Goal: Task Accomplishment & Management: Complete application form

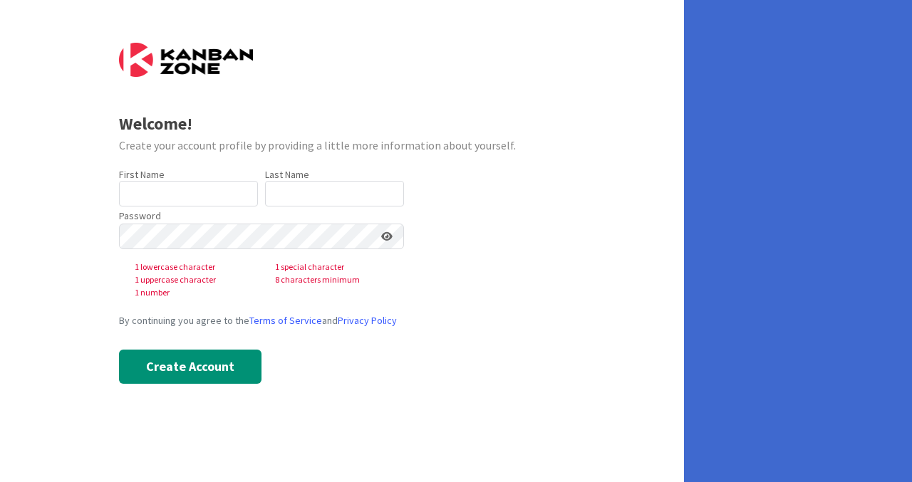
click at [193, 175] on div "First Name 0 / 40" at bounding box center [188, 174] width 139 height 13
click at [193, 187] on input "text" at bounding box center [188, 194] width 139 height 26
type input "Storm"
click at [288, 193] on input "text" at bounding box center [334, 194] width 139 height 26
type input "Dalberry"
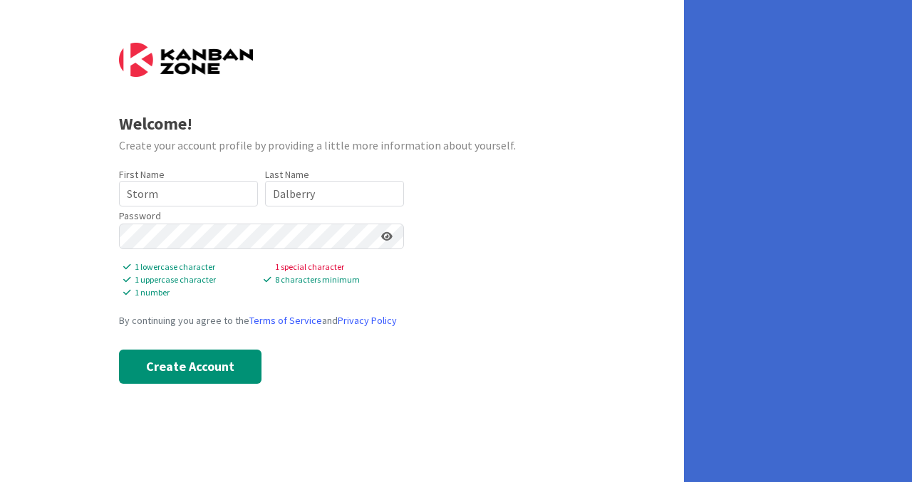
click at [385, 234] on icon at bounding box center [386, 236] width 11 height 10
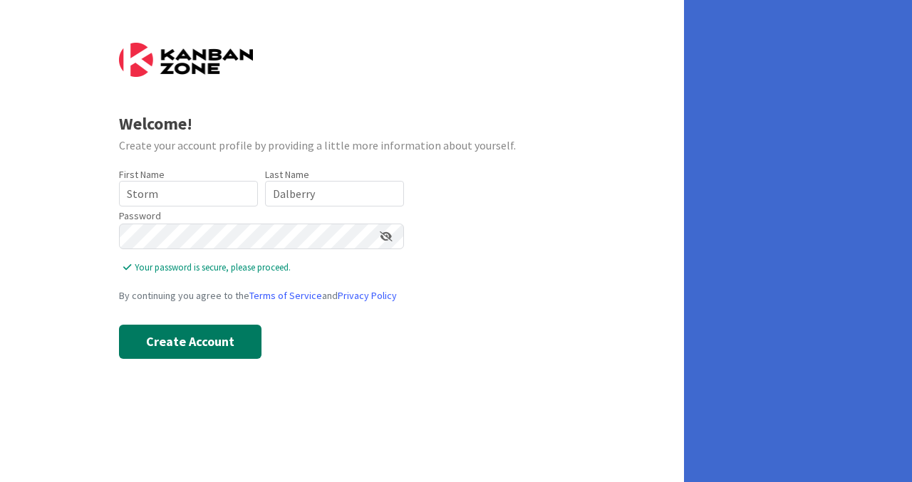
click at [204, 345] on button "Create Account" at bounding box center [190, 342] width 142 height 34
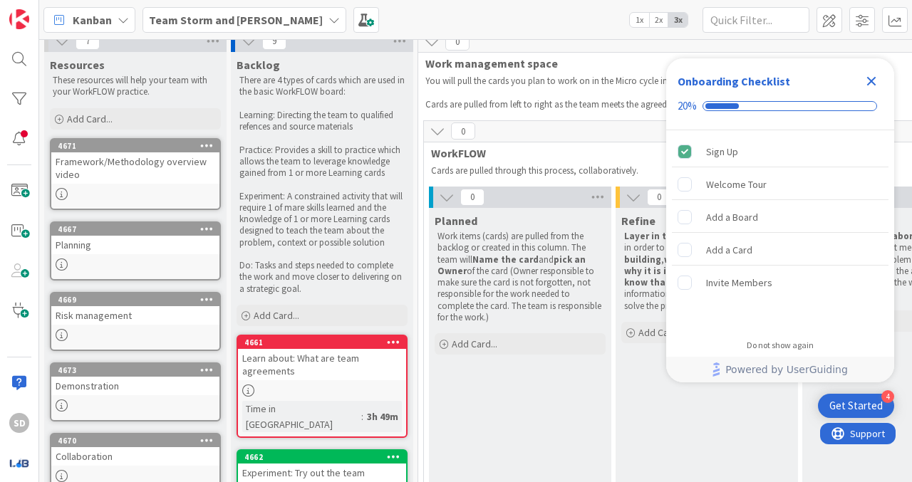
scroll to position [29, 0]
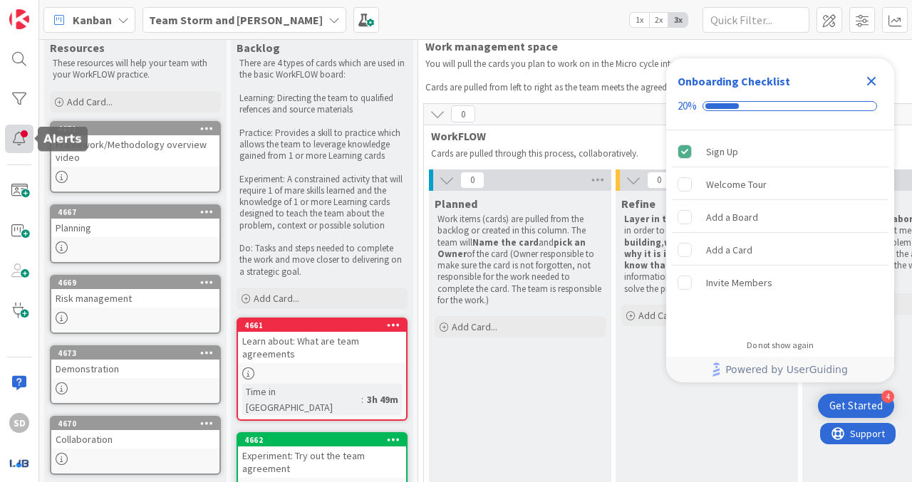
click at [15, 139] on div at bounding box center [19, 139] width 28 height 28
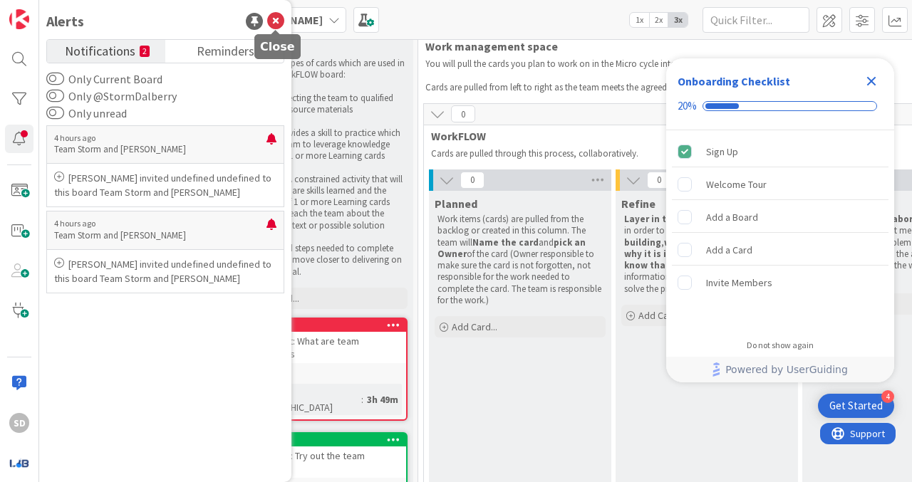
click at [273, 16] on icon at bounding box center [275, 21] width 17 height 17
